Goal: Find specific page/section: Find specific page/section

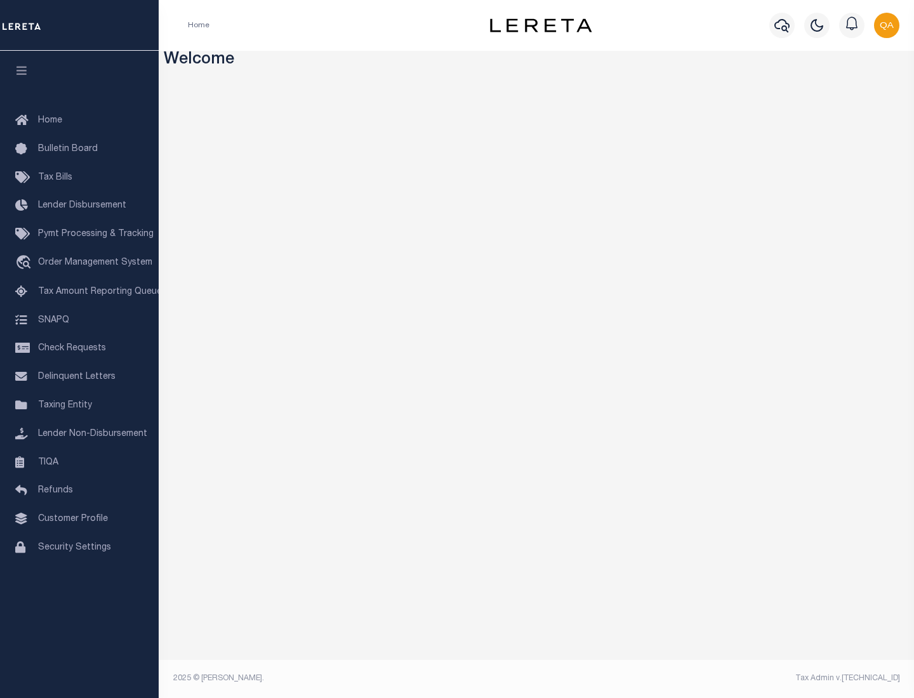
click at [79, 349] on span "Check Requests" at bounding box center [72, 348] width 68 height 9
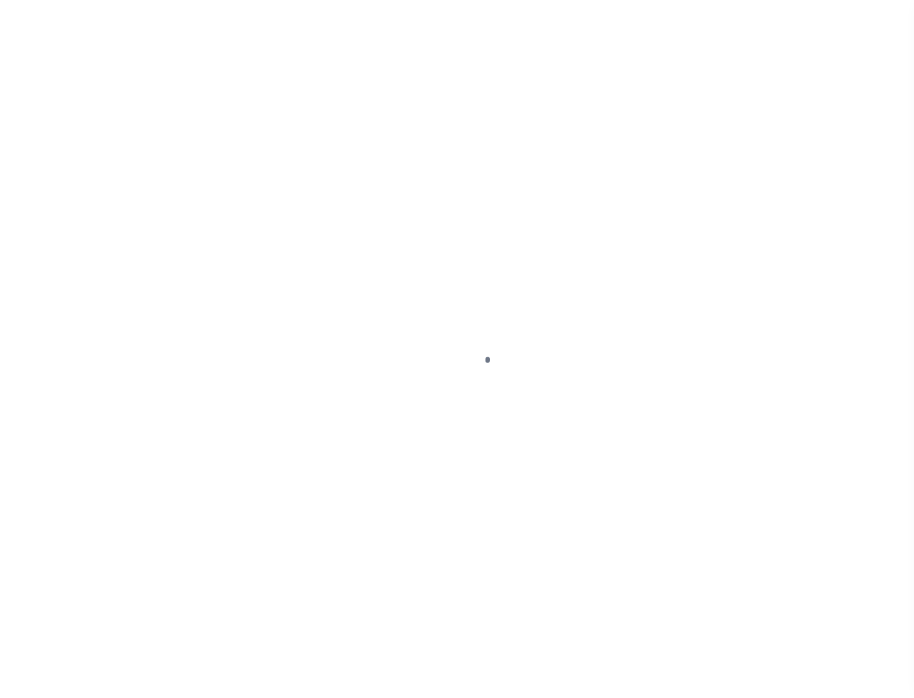
select select "50"
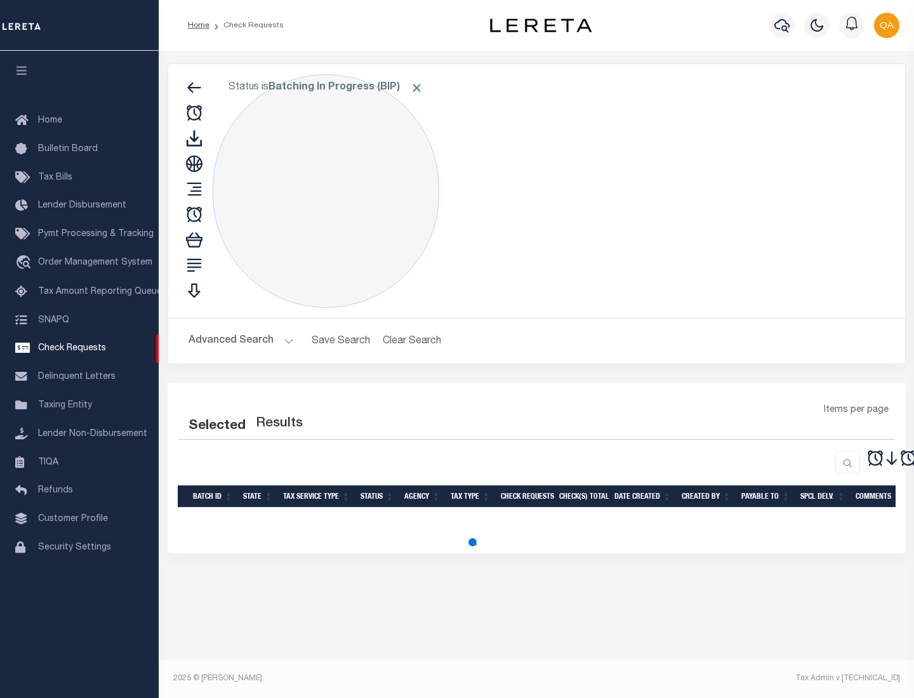
select select "50"
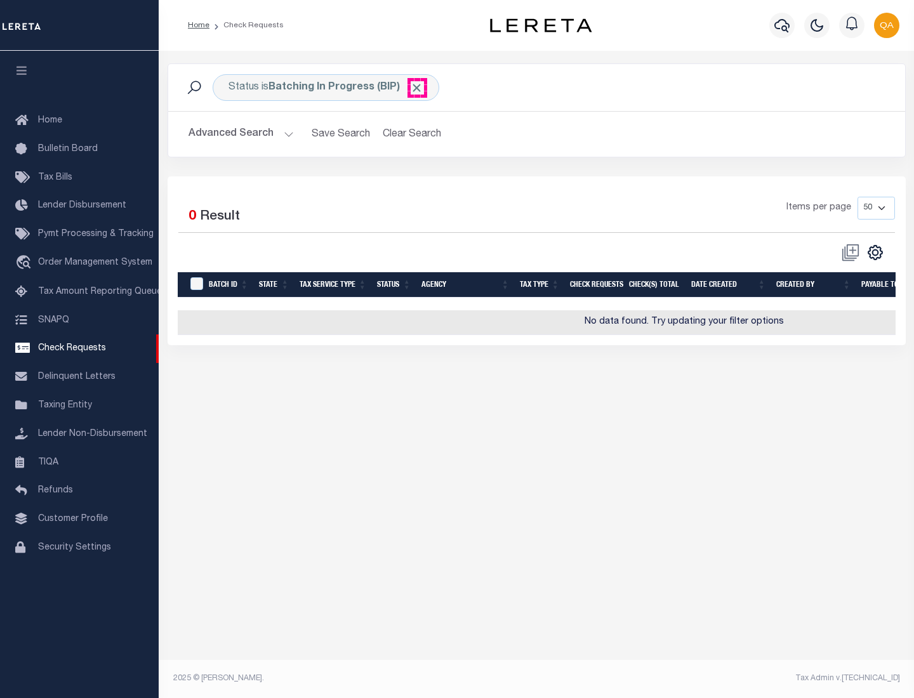
click at [417, 88] on span "Click to Remove" at bounding box center [416, 87] width 13 height 13
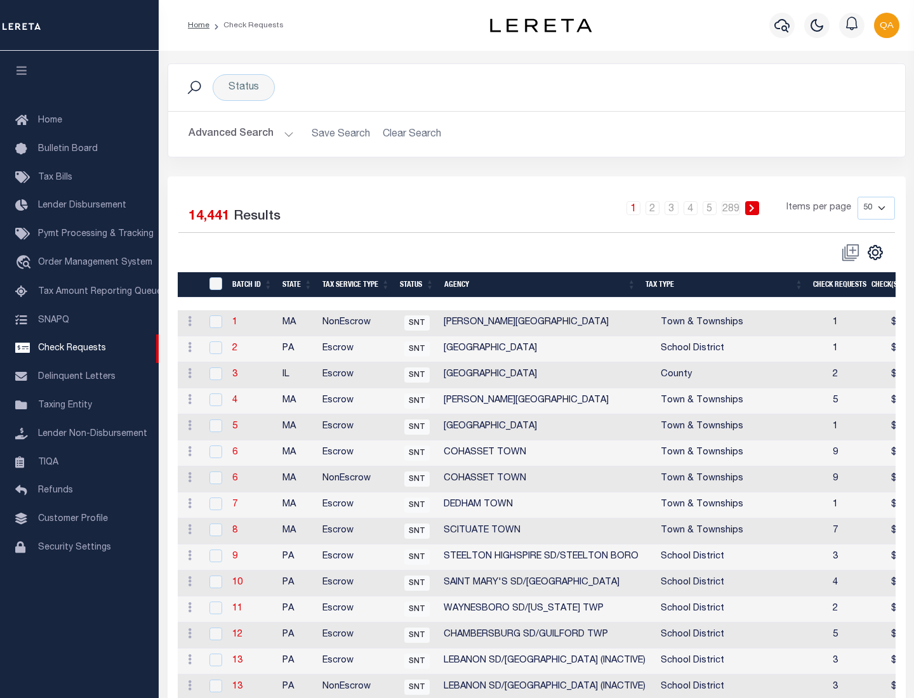
scroll to position [612, 0]
